Goal: Task Accomplishment & Management: Complete application form

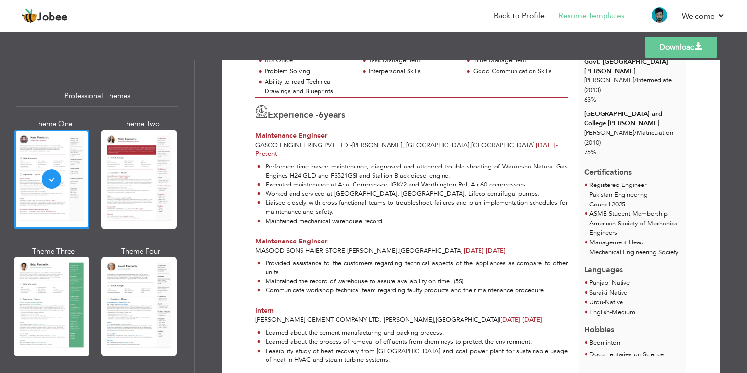
scroll to position [178, 0]
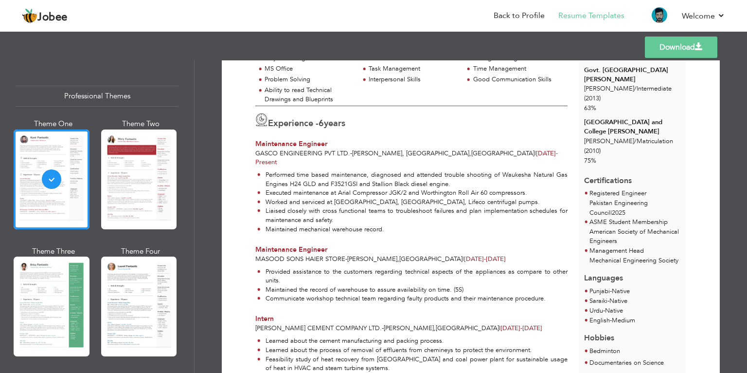
drag, startPoint x: 741, startPoint y: 188, endPoint x: 742, endPoint y: 178, distance: 10.2
click at [742, 178] on div "Download Sheikh Asad Ullah Mechanical Engineer at GASCO Engineering PVT. Ltd. S…" at bounding box center [471, 216] width 552 height 312
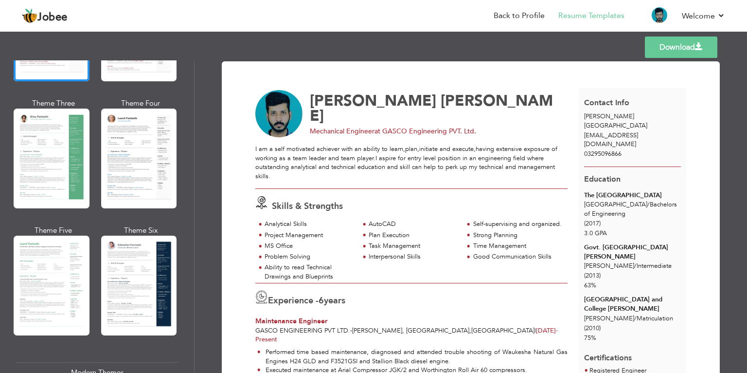
scroll to position [170, 0]
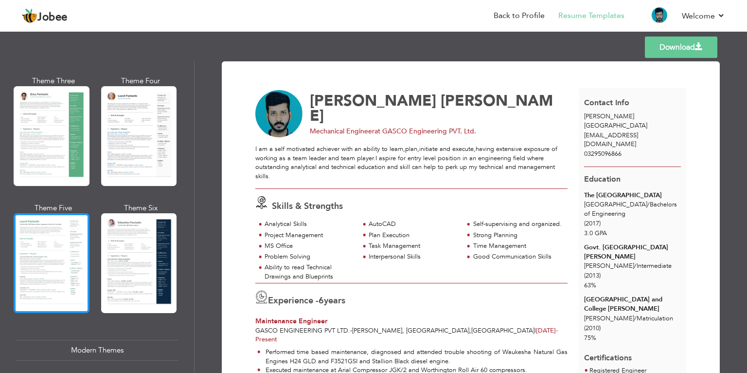
click at [77, 238] on div at bounding box center [52, 263] width 76 height 100
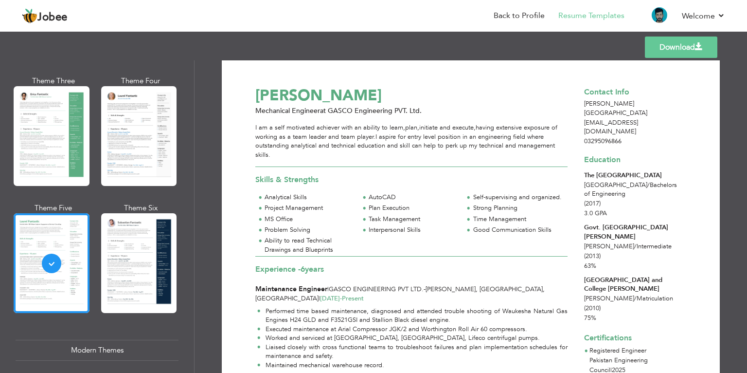
scroll to position [0, 0]
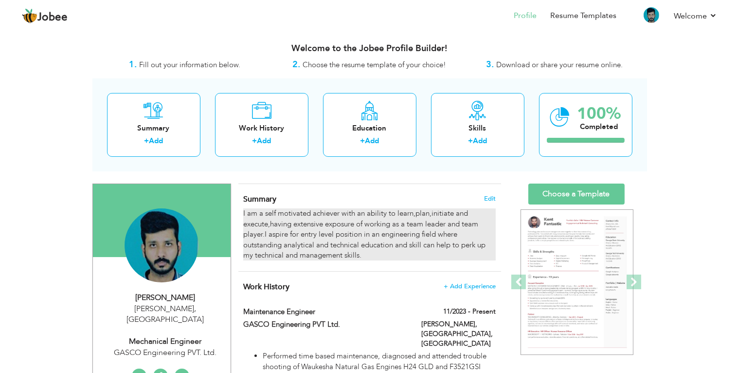
click at [391, 231] on div "I am a self motivated achiever with an ability to learn,plan,initiate and execu…" at bounding box center [369, 234] width 252 height 52
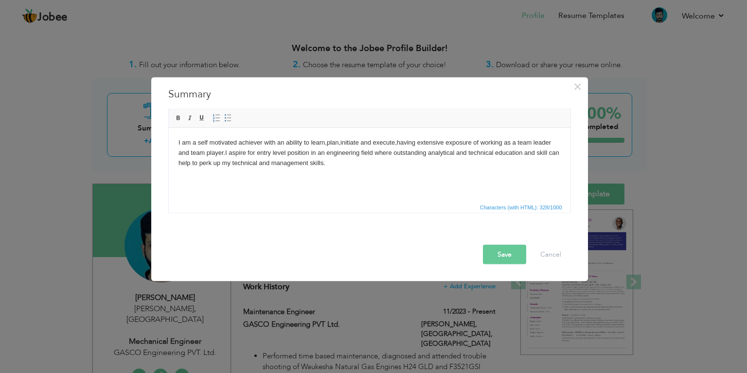
click at [355, 177] on html "I am a self motivated achiever with an ability to learn,plan,initiate and execu…" at bounding box center [369, 152] width 402 height 50
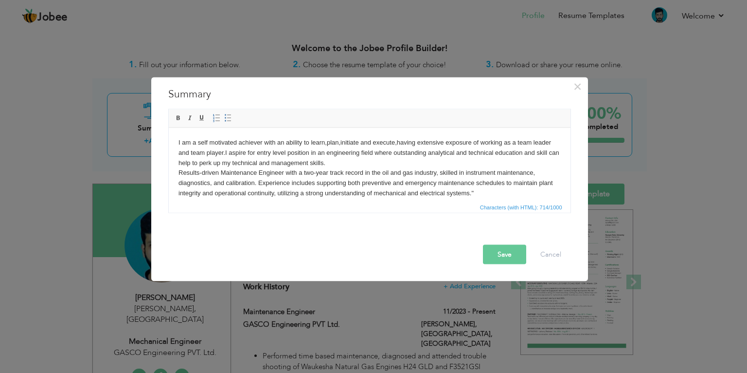
scroll to position [6, 0]
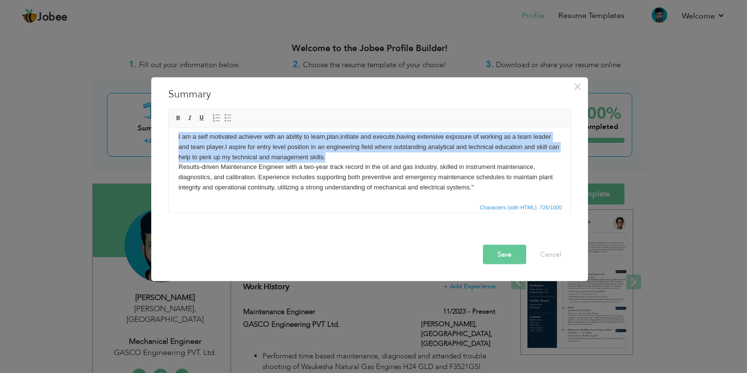
drag, startPoint x: 340, startPoint y: 159, endPoint x: 174, endPoint y: 136, distance: 167.5
click at [174, 136] on html "I am a self motivated achiever with an ability to learn,plan,initiate and execu…" at bounding box center [369, 167] width 402 height 90
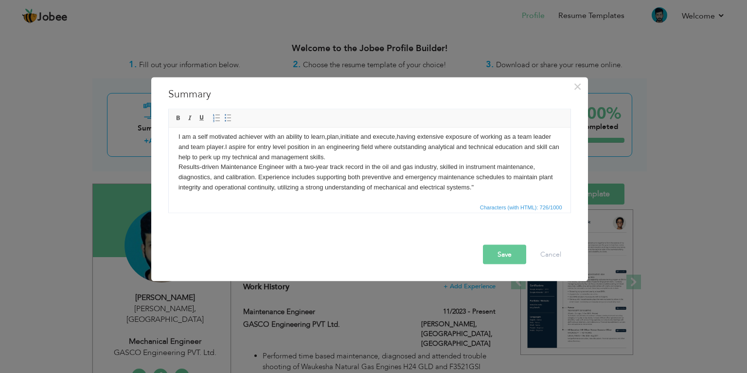
scroll to position [0, 0]
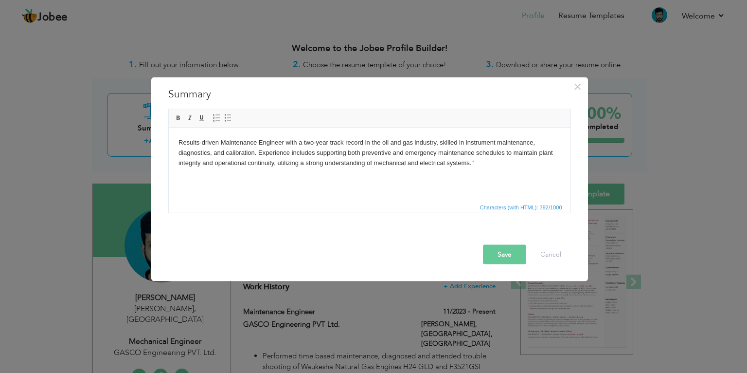
click at [484, 161] on body "Results-driven Maintenance Engineer with a two-year track record in the oil and…" at bounding box center [369, 157] width 382 height 40
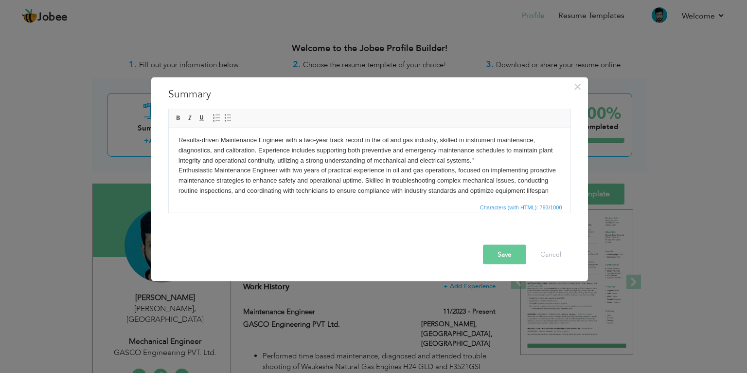
scroll to position [3, 0]
click at [213, 169] on body "Results-driven Maintenance Engineer with a two-year track record in the oil and…" at bounding box center [369, 169] width 382 height 71
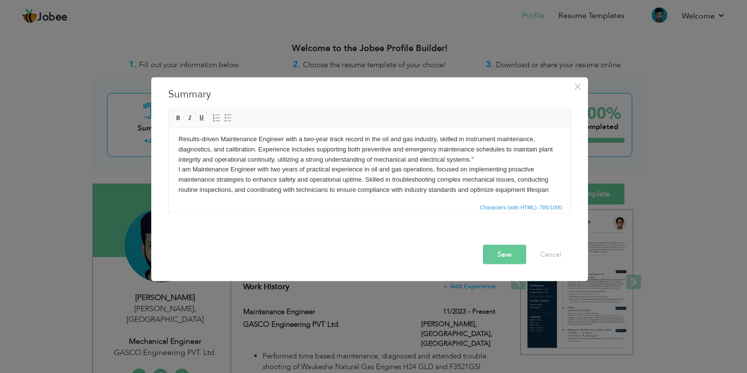
click at [431, 171] on body "Results-driven Maintenance Engineer with a two-year track record in the oil and…" at bounding box center [369, 169] width 382 height 71
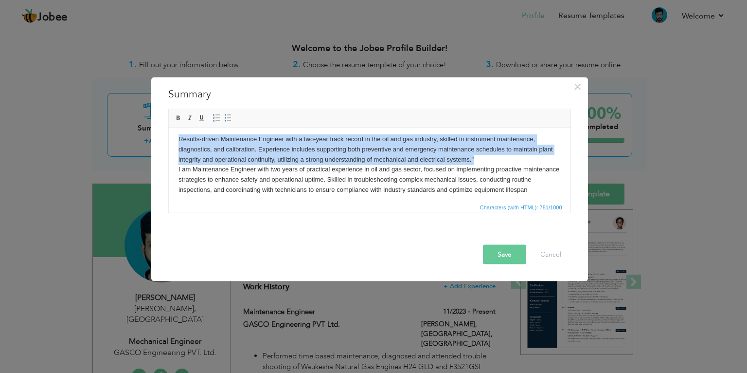
drag, startPoint x: 474, startPoint y: 159, endPoint x: 173, endPoint y: 137, distance: 302.3
click at [173, 137] on html "Results-driven Maintenance Engineer with a two-year track record in the oil and…" at bounding box center [369, 169] width 402 height 90
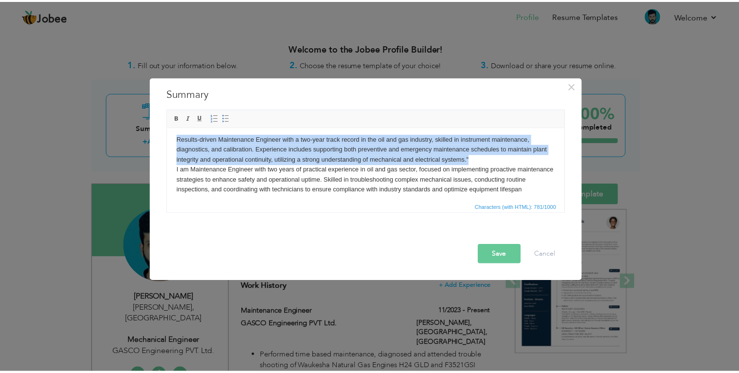
scroll to position [0, 0]
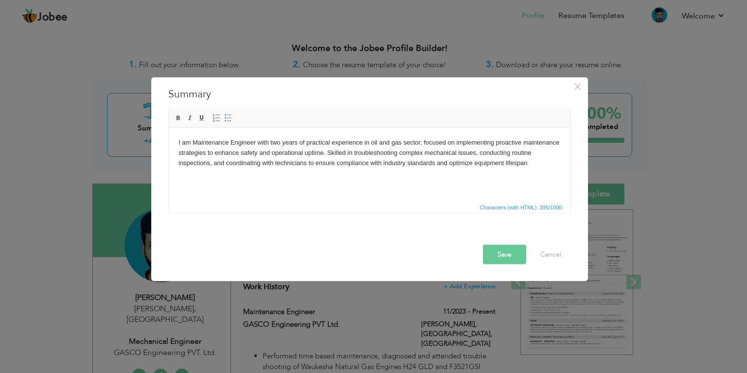
click at [527, 163] on body "I am Maintenance Engineer with two years of practical experience in oil and gas…" at bounding box center [369, 157] width 382 height 40
click at [267, 142] on body "I am Maintenance Engineer with two years of practical experience in oil and gas…" at bounding box center [369, 157] width 382 height 40
click at [282, 143] on body "I am Maintenance Engineer with two years of practical experience in oil and gas…" at bounding box center [369, 157] width 382 height 40
click at [358, 142] on body "I am Maintenance Engineer with six years of practical experience in oil and gas…" at bounding box center [369, 157] width 382 height 40
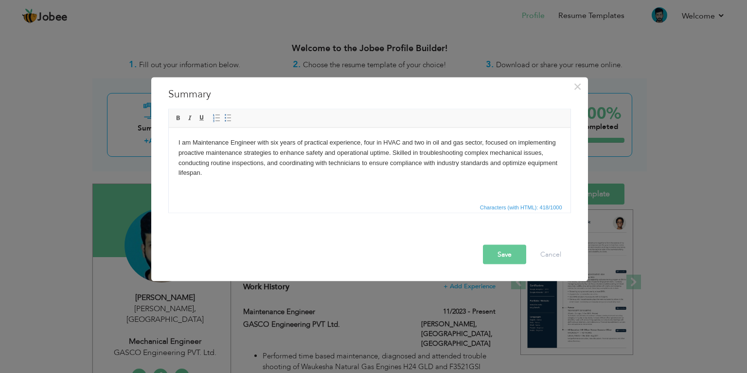
click at [277, 163] on body "I am Maintenance Engineer with six years of practical experience, four in HVAC …" at bounding box center [369, 162] width 382 height 51
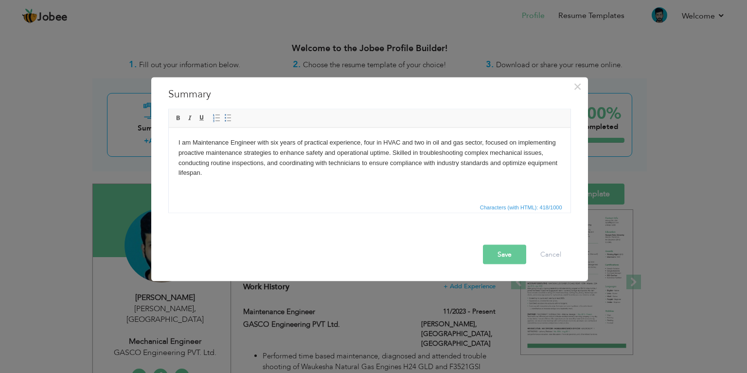
click at [502, 259] on button "Save" at bounding box center [504, 254] width 43 height 19
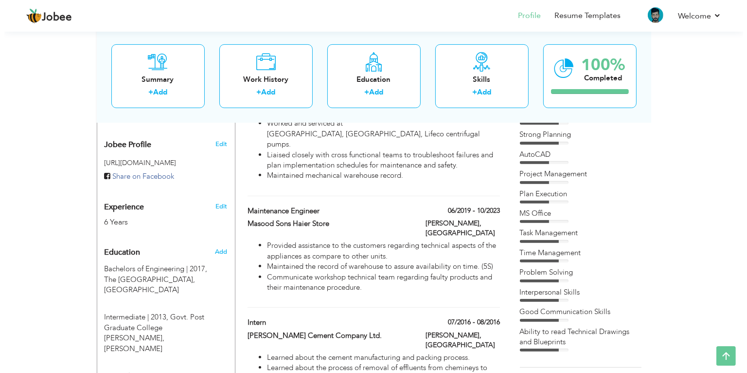
scroll to position [303, 0]
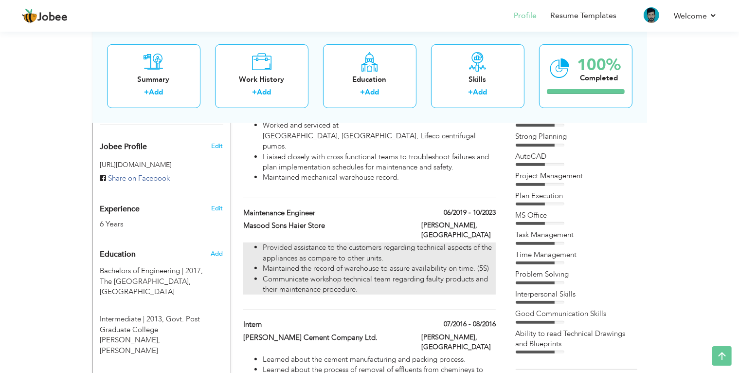
click at [391, 242] on li "Provided assistance to the customers regarding technical aspects of the applian…" at bounding box center [379, 252] width 232 height 21
type input "Maintenance Engineer"
type input "Masood Sons Haier Store"
type input "06/2019"
type input "10/2023"
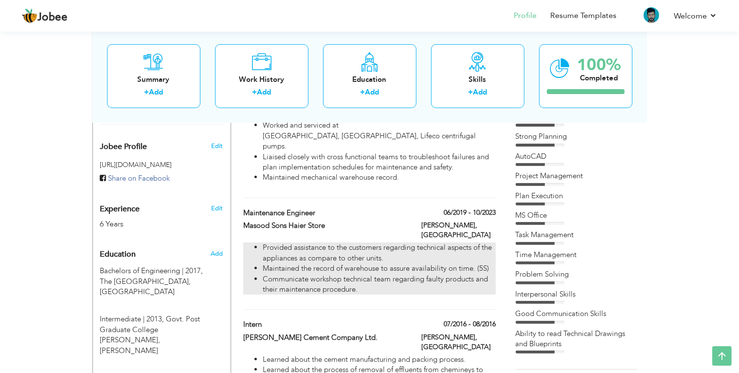
type input "[GEOGRAPHIC_DATA]"
type input "[PERSON_NAME]"
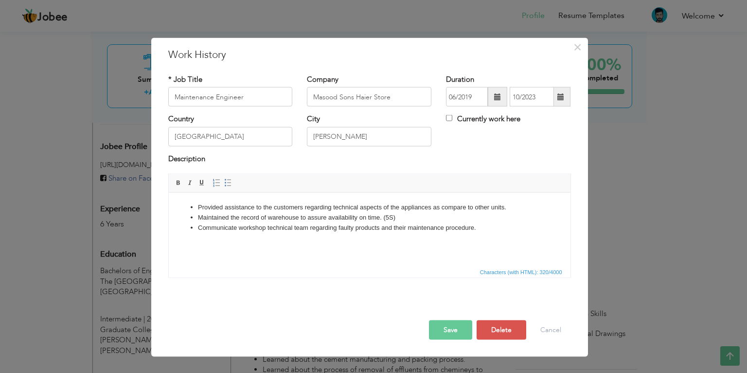
click at [479, 230] on li "Communicate workshop technical team regarding faulty products and their mainten…" at bounding box center [368, 227] width 343 height 10
click at [237, 228] on li "Communicate workshop technical team regarding faulty products and their mainten…" at bounding box center [368, 227] width 343 height 10
click at [243, 240] on li "Serviced the" at bounding box center [368, 237] width 343 height 10
click at [408, 220] on li "Maintained the record of warehouse to assure availability on time. (5S)" at bounding box center [368, 217] width 343 height 10
click at [396, 220] on li "Maintained the record of warehouse to assure availability on time. (5S)" at bounding box center [368, 217] width 343 height 10
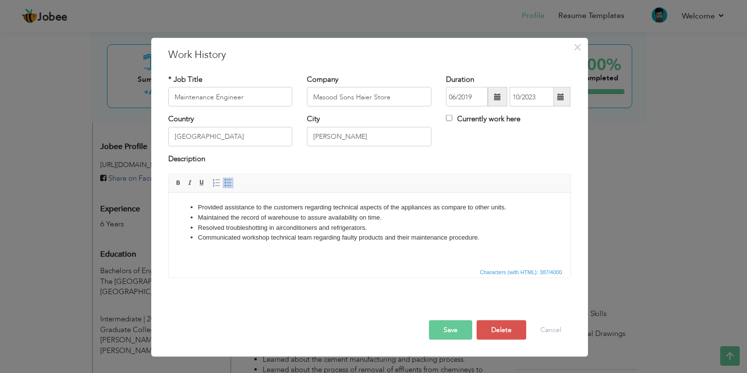
click at [444, 326] on button "Save" at bounding box center [450, 329] width 43 height 19
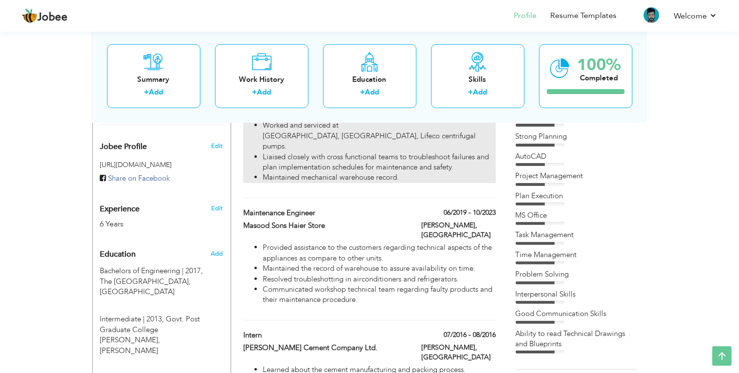
click at [403, 172] on li "Maintained mechanical warehouse record." at bounding box center [379, 177] width 232 height 10
type input "GASCO Engineering PVT Ltd."
type input "11/2023"
type input "[PERSON_NAME], [GEOGRAPHIC_DATA]"
checkbox input "true"
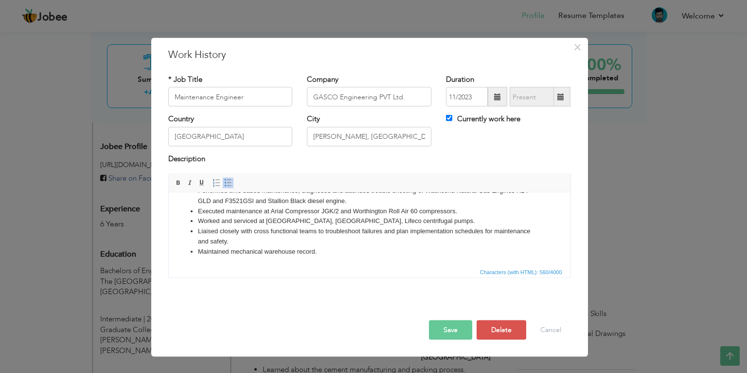
scroll to position [17, 0]
drag, startPoint x: 569, startPoint y: 234, endPoint x: 739, endPoint y: 442, distance: 268.1
click at [337, 250] on li "Maintained mechanical warehouse record." at bounding box center [368, 251] width 343 height 10
click at [436, 329] on button "Save" at bounding box center [450, 329] width 43 height 19
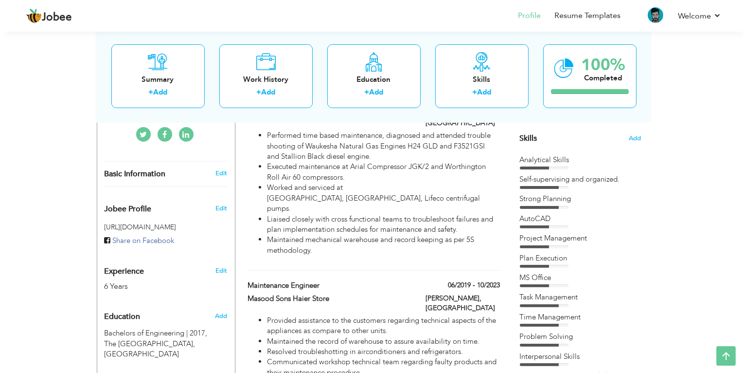
scroll to position [218, 0]
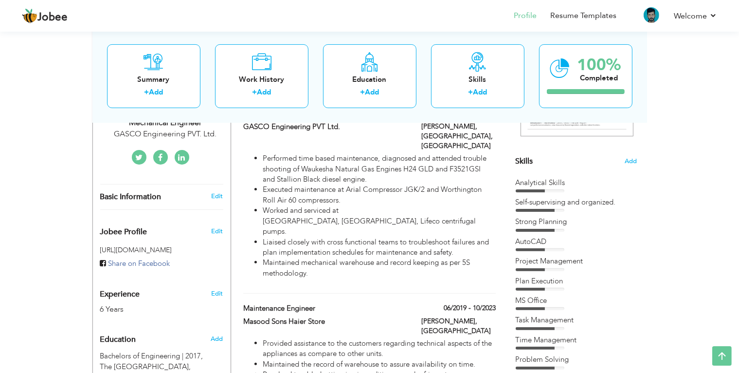
click at [521, 161] on span "Skills" at bounding box center [524, 161] width 18 height 11
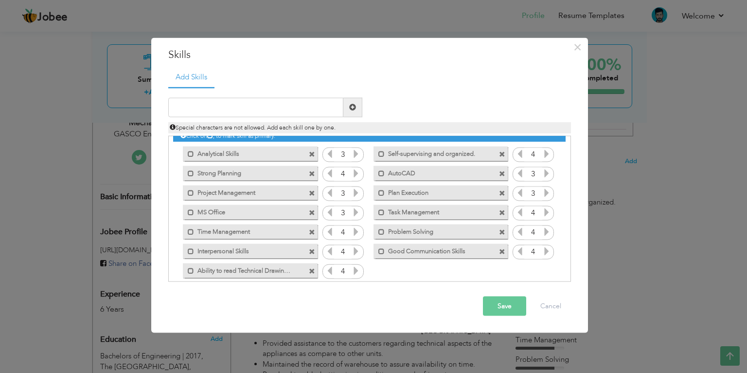
scroll to position [12, 0]
click at [310, 231] on span at bounding box center [312, 231] width 6 height 6
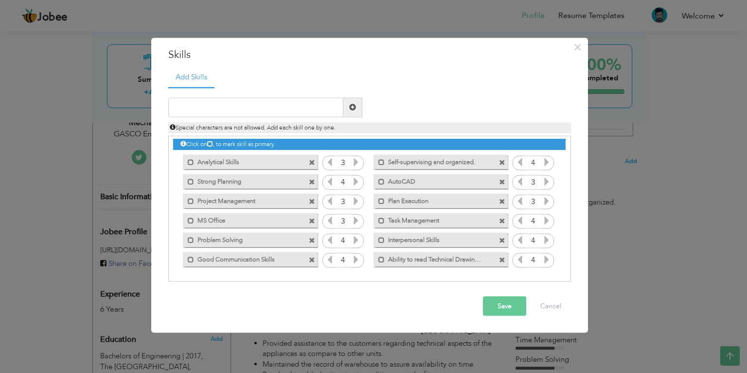
scroll to position [2, 0]
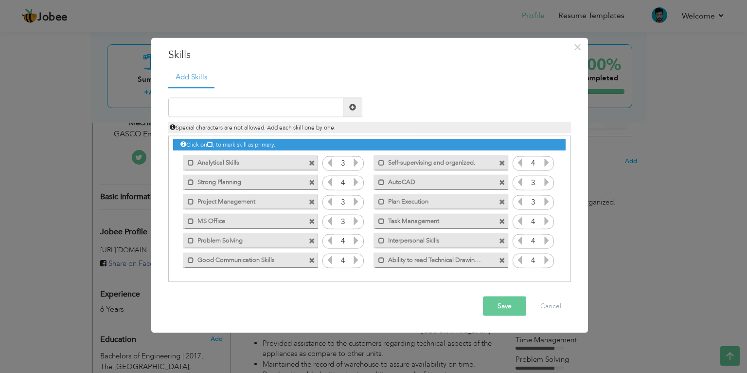
click at [312, 201] on span at bounding box center [312, 202] width 6 height 6
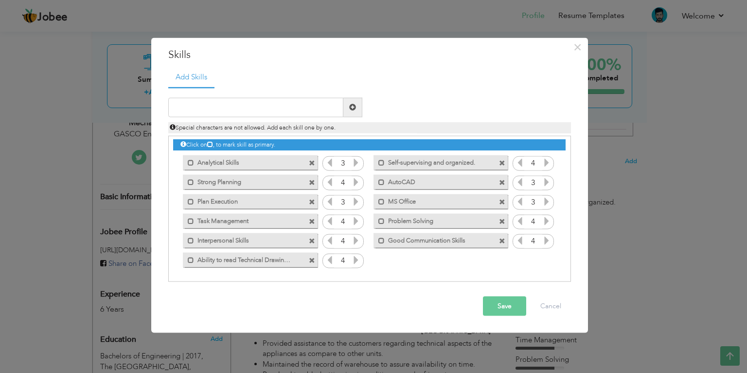
click at [310, 259] on span at bounding box center [312, 260] width 6 height 6
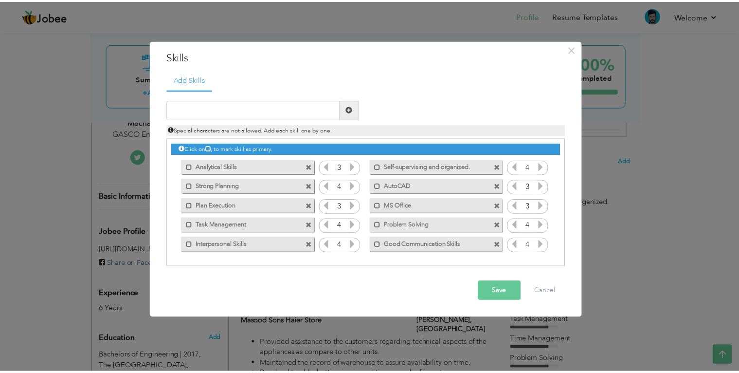
scroll to position [0, 0]
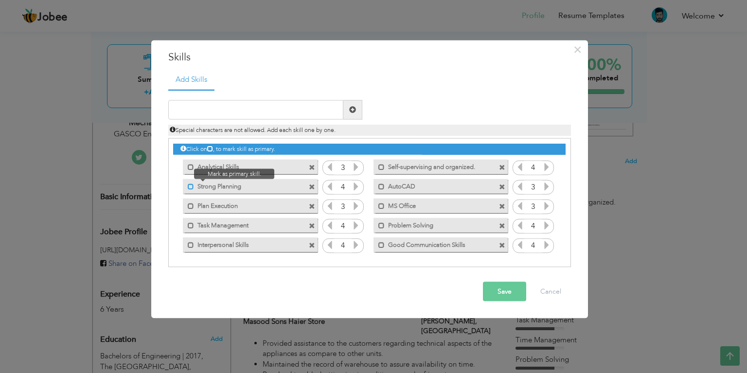
click at [192, 184] on span at bounding box center [191, 186] width 6 height 6
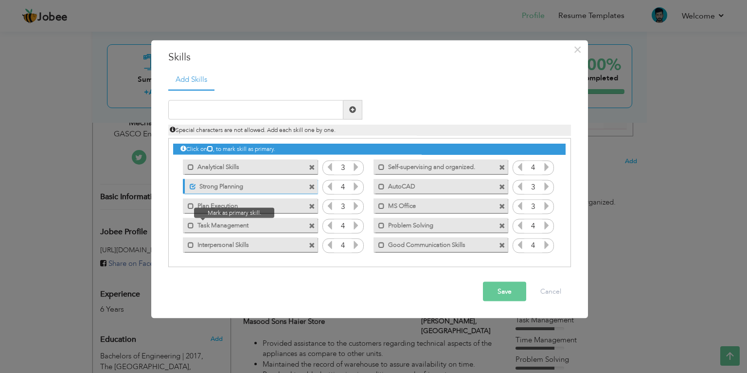
click at [187, 225] on span at bounding box center [188, 223] width 11 height 10
click at [499, 295] on button "Save" at bounding box center [504, 290] width 43 height 19
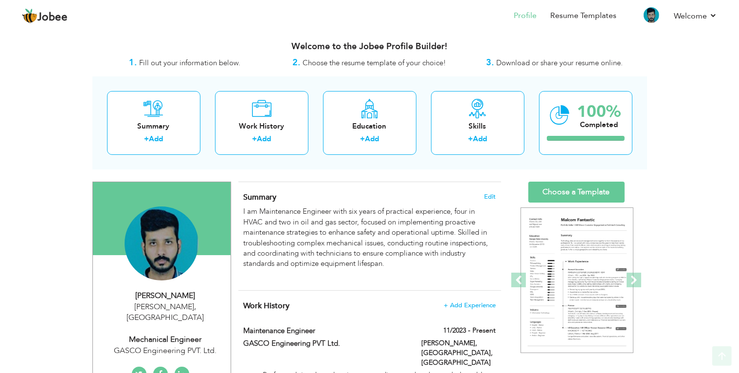
scroll to position [1, 0]
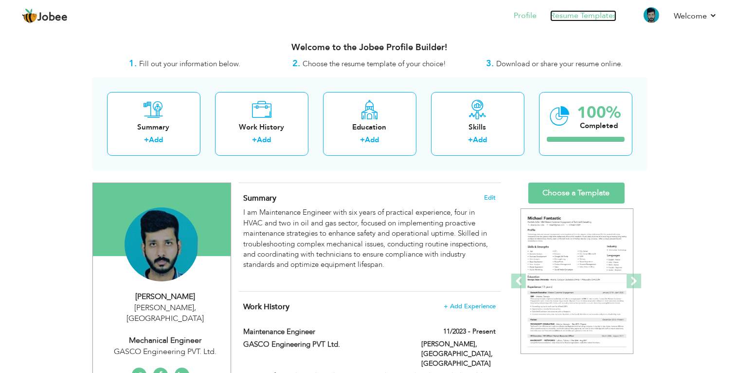
click at [560, 16] on link "Resume Templates" at bounding box center [583, 15] width 66 height 11
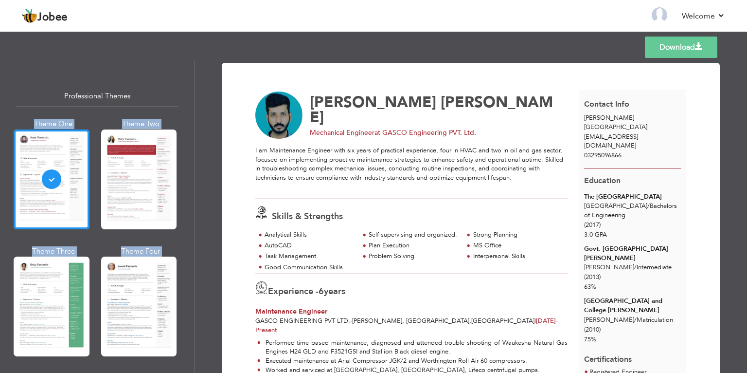
drag, startPoint x: 191, startPoint y: 82, endPoint x: 196, endPoint y: 159, distance: 77.5
click at [196, 159] on div "Professional Themes Theme One Theme Two Theme Three Theme Four" at bounding box center [373, 216] width 747 height 312
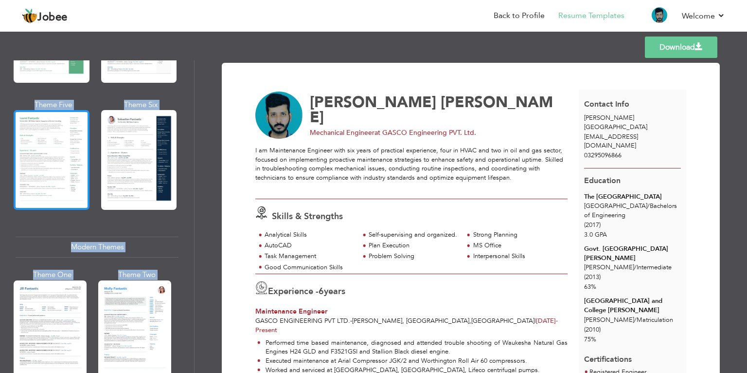
click at [53, 126] on div at bounding box center [52, 160] width 76 height 100
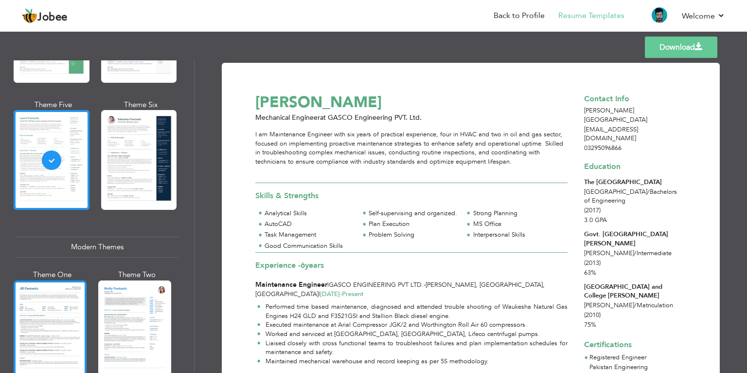
click at [50, 307] on div at bounding box center [50, 328] width 73 height 96
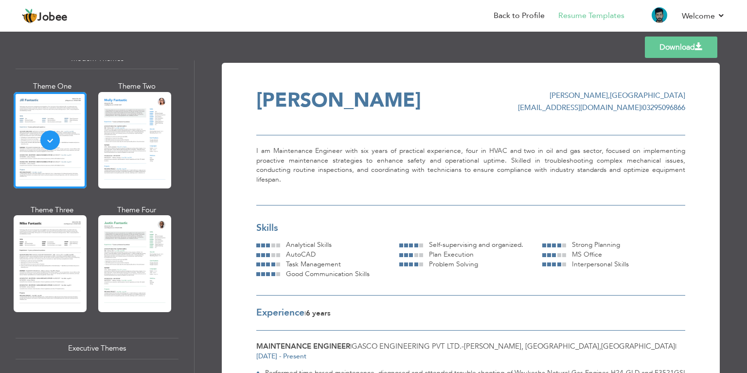
scroll to position [486, 0]
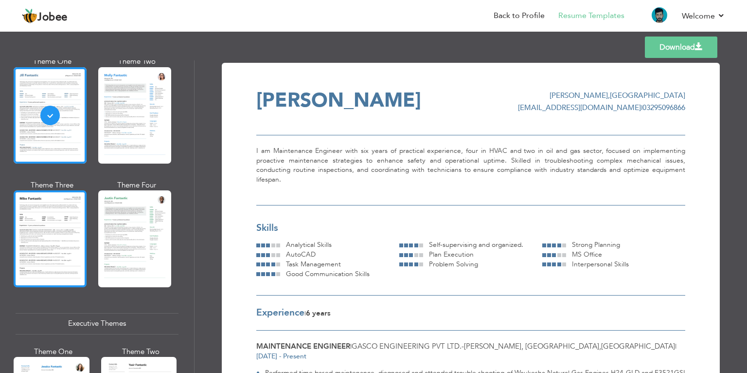
click at [68, 229] on div at bounding box center [50, 238] width 73 height 96
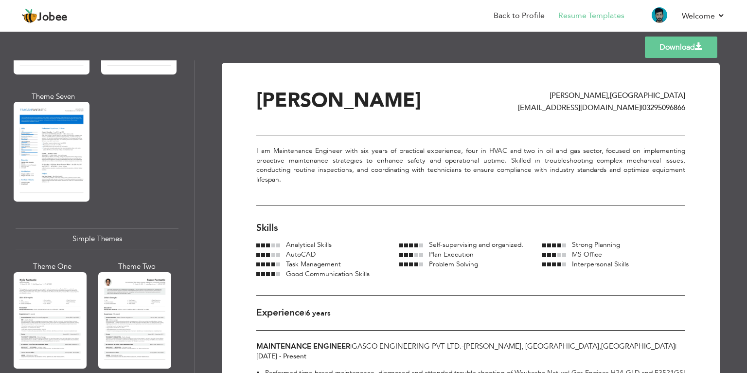
scroll to position [1563, 0]
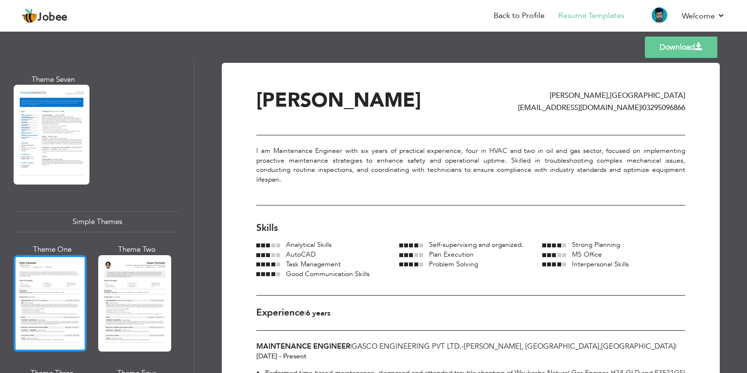
click at [69, 295] on div at bounding box center [50, 303] width 73 height 96
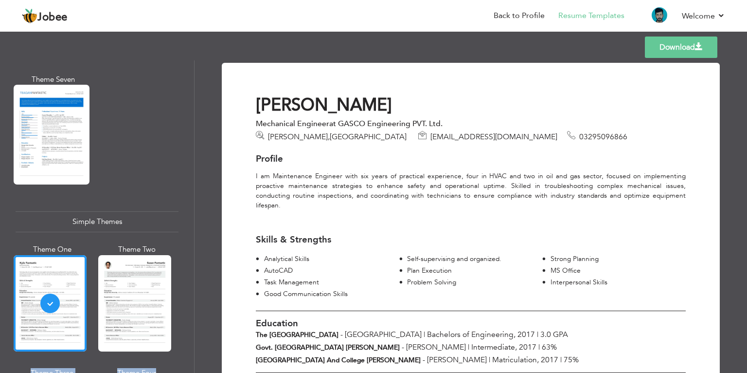
drag, startPoint x: 191, startPoint y: 327, endPoint x: 191, endPoint y: 347, distance: 19.9
click at [191, 347] on div "Professional Themes Theme One Theme Two Theme Three Theme Six" at bounding box center [97, 216] width 194 height 312
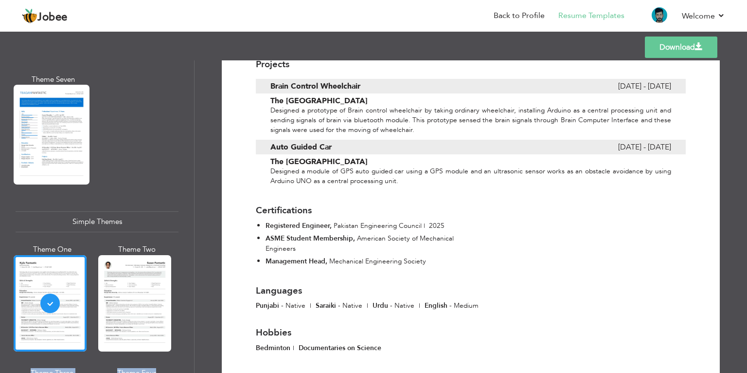
scroll to position [761, 0]
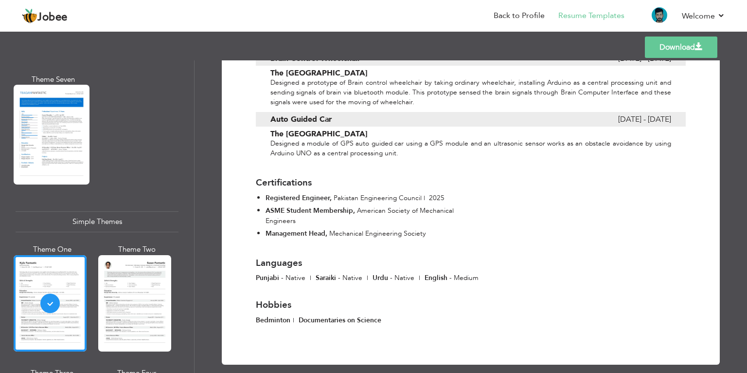
drag, startPoint x: 191, startPoint y: 332, endPoint x: 192, endPoint y: 343, distance: 11.3
click at [192, 343] on div "Professional Themes Theme One Theme Two Theme Three Theme Six" at bounding box center [97, 216] width 194 height 312
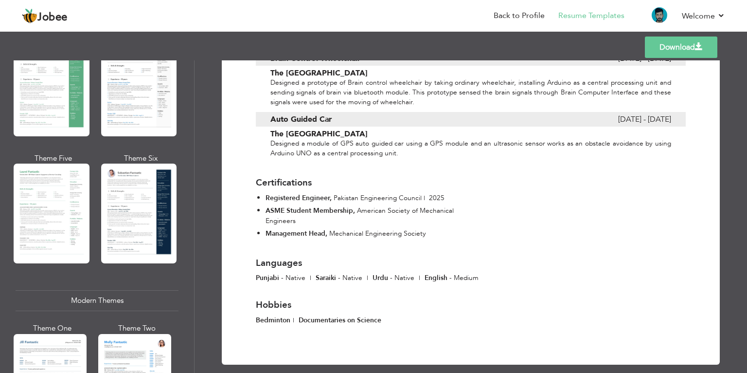
scroll to position [239, 0]
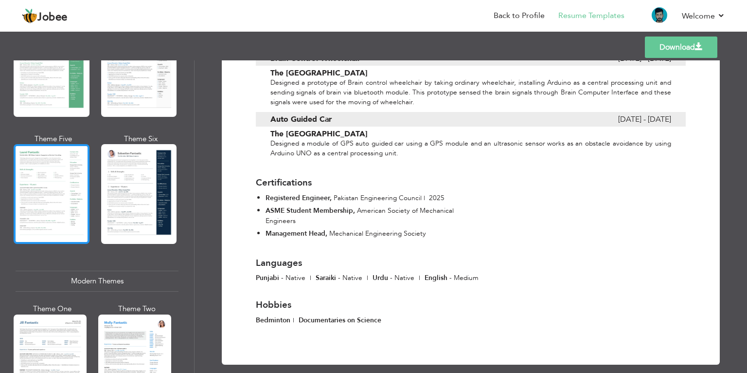
click at [81, 167] on div at bounding box center [52, 194] width 76 height 100
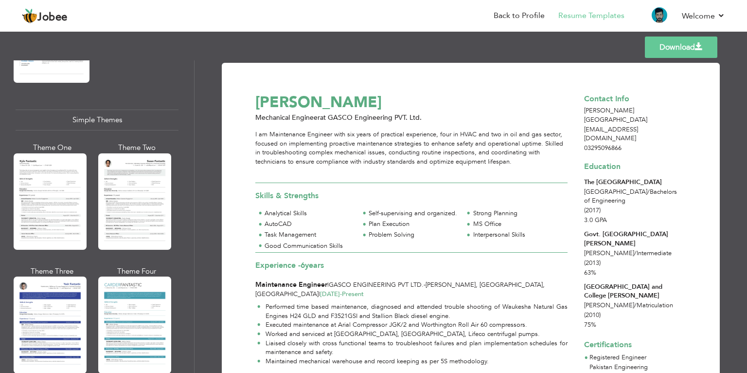
scroll to position [1667, 0]
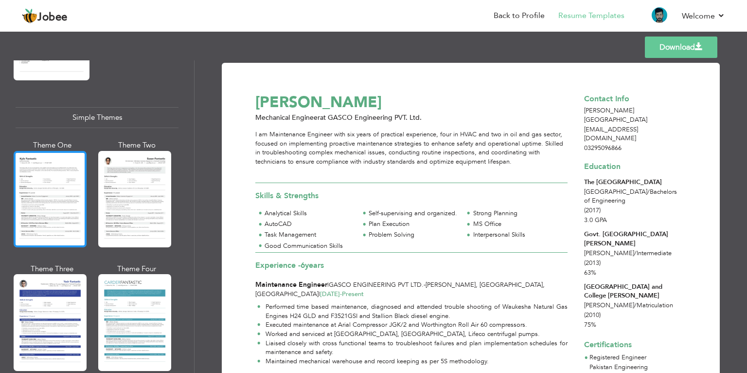
click at [73, 194] on div at bounding box center [50, 199] width 73 height 96
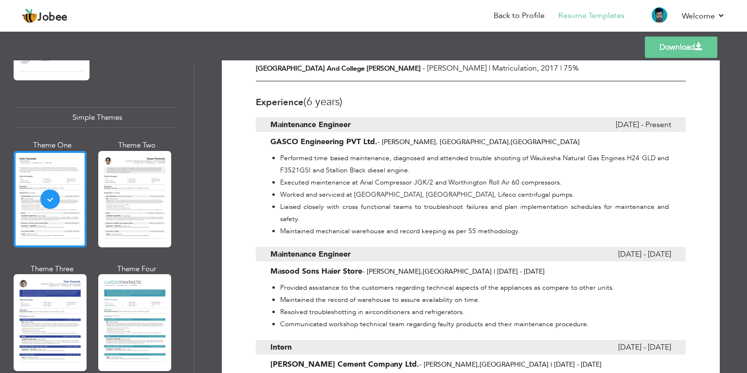
scroll to position [289, 0]
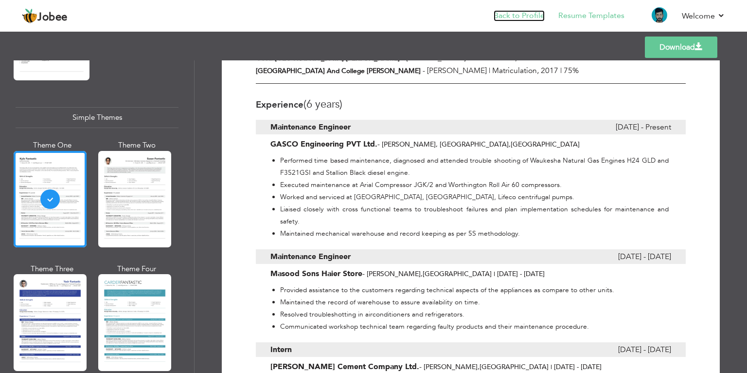
click at [517, 15] on link "Back to Profile" at bounding box center [519, 15] width 51 height 11
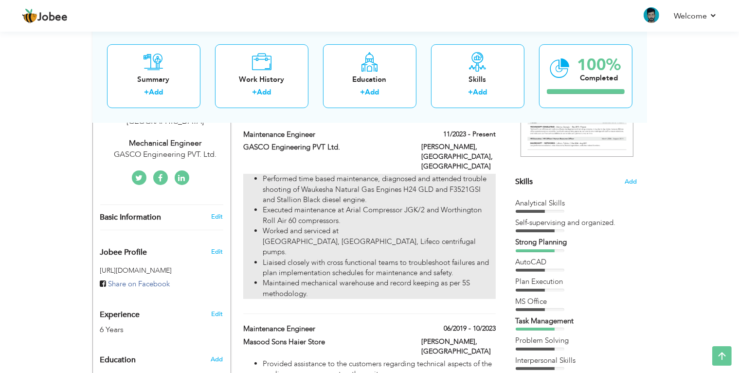
click at [399, 205] on li "Executed maintenance at Arial Compressor JGK/2 and Worthington Roll Air 60 comp…" at bounding box center [379, 215] width 232 height 21
type input "Maintenance Engineer"
type input "GASCO Engineering PVT Ltd."
type input "11/2023"
type input "[GEOGRAPHIC_DATA]"
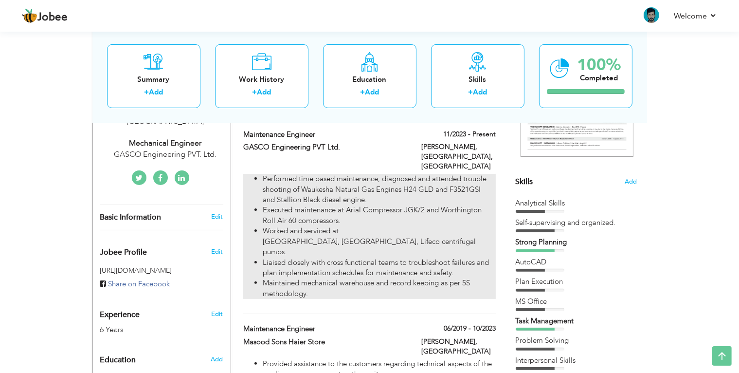
type input "[PERSON_NAME], [GEOGRAPHIC_DATA]"
checkbox input "true"
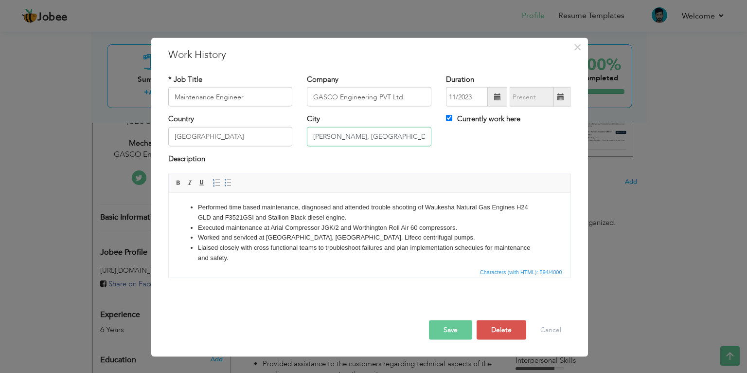
click at [313, 137] on input "[PERSON_NAME], [GEOGRAPHIC_DATA]" at bounding box center [369, 135] width 124 height 19
type input "PPL Oil Handling Facility, Dhok Sultan, Attock"
click at [450, 323] on button "Save" at bounding box center [450, 329] width 43 height 19
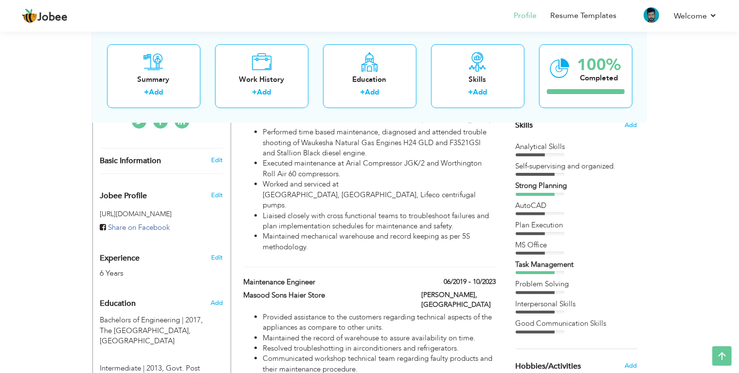
scroll to position [255, 0]
click at [520, 124] on span "Skills" at bounding box center [524, 124] width 18 height 11
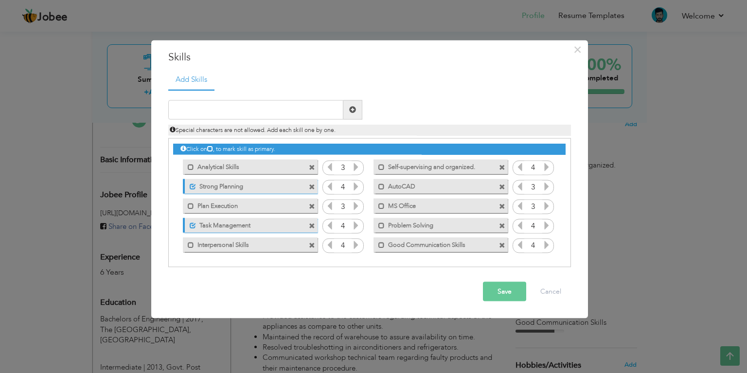
click at [502, 225] on span at bounding box center [502, 226] width 6 height 6
click at [502, 224] on span at bounding box center [502, 226] width 6 height 6
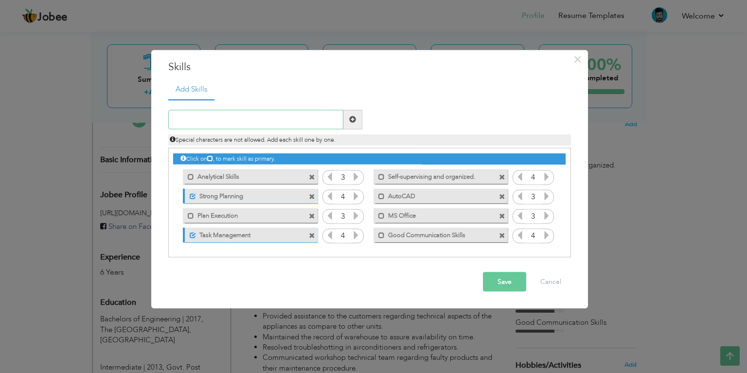
click at [297, 121] on input "text" at bounding box center [255, 118] width 175 height 19
type input "troubleshooting"
click at [350, 124] on span at bounding box center [352, 118] width 19 height 19
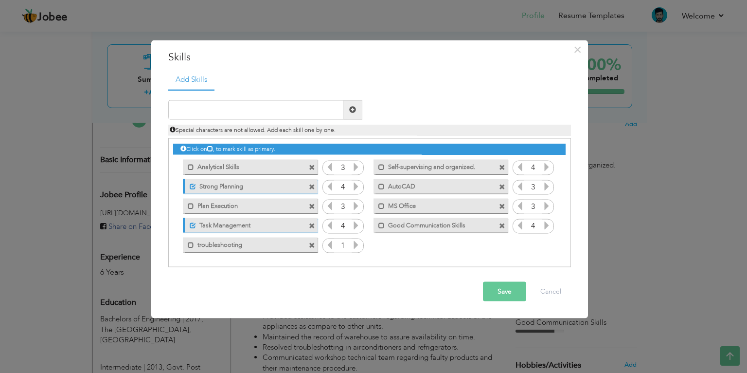
click at [309, 244] on span at bounding box center [312, 245] width 6 height 6
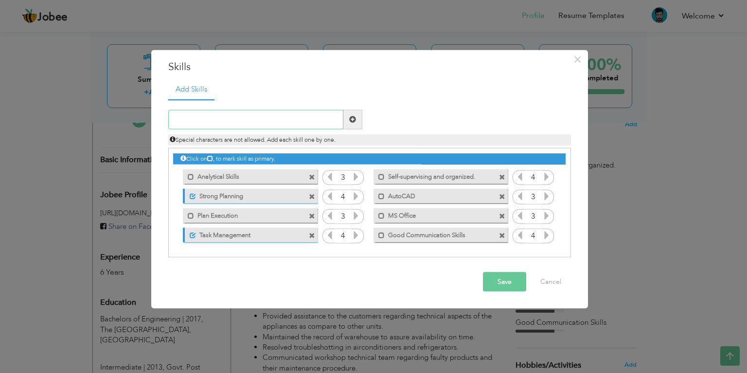
click at [263, 116] on input "text" at bounding box center [255, 118] width 175 height 19
type input "T"
type input "Problem Analysis"
click at [486, 272] on button "Save" at bounding box center [504, 280] width 43 height 19
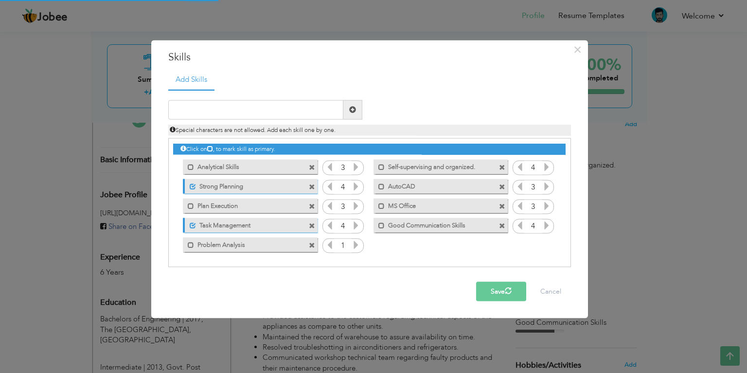
click at [352, 248] on icon at bounding box center [356, 244] width 9 height 9
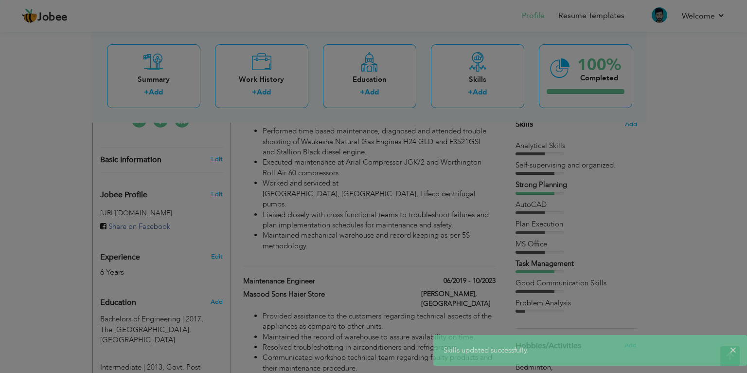
click at [327, 243] on div at bounding box center [373, 186] width 747 height 373
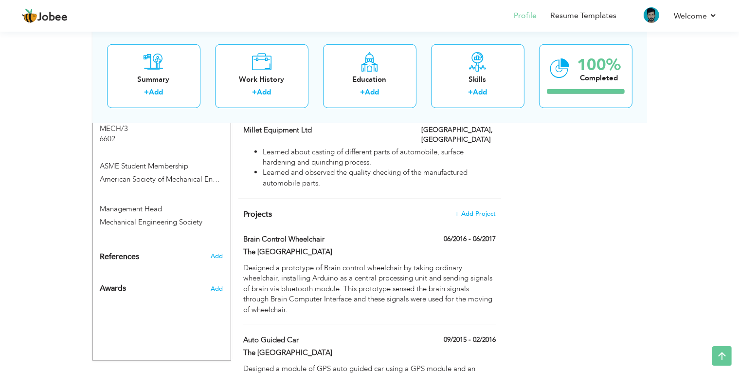
scroll to position [662, 0]
